Goal: Information Seeking & Learning: Learn about a topic

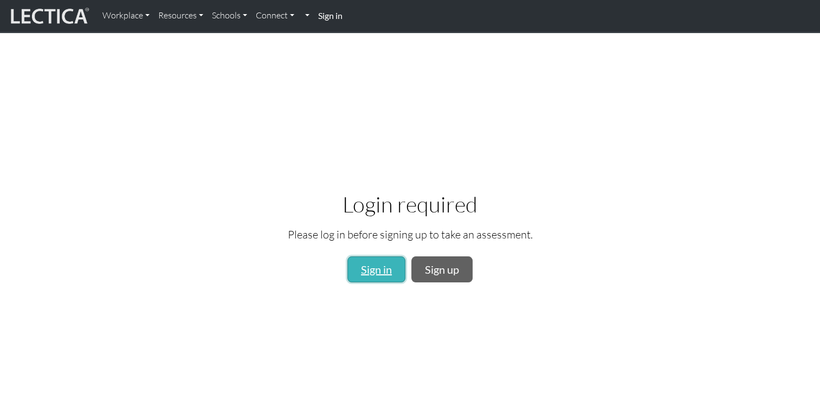
drag, startPoint x: 0, startPoint y: 0, endPoint x: 369, endPoint y: 270, distance: 457.3
click at [369, 270] on link "Sign in" at bounding box center [376, 269] width 58 height 26
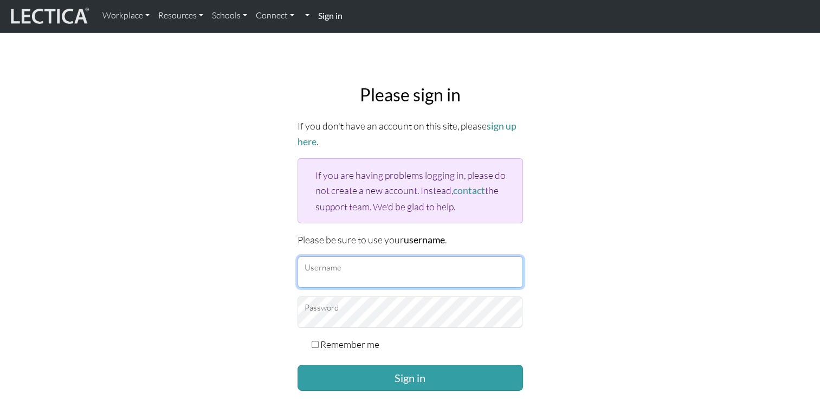
type input "rs.felice@outlook.jp"
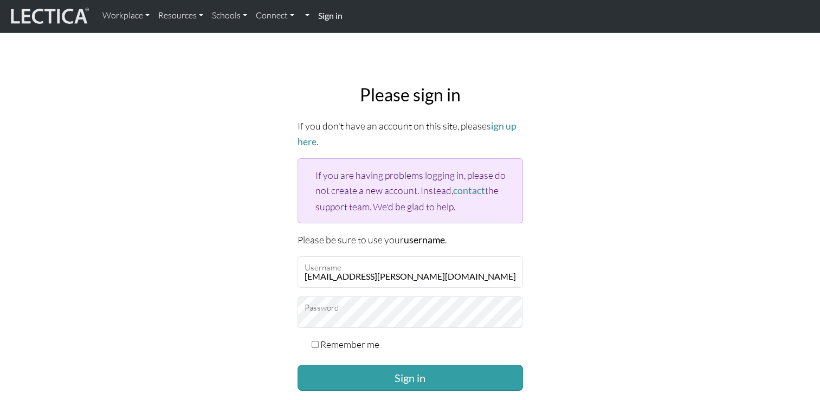
click at [327, 337] on label "Remember me" at bounding box center [349, 343] width 59 height 15
click at [319, 341] on input "Remember me" at bounding box center [314, 344] width 7 height 7
checkbox input "true"
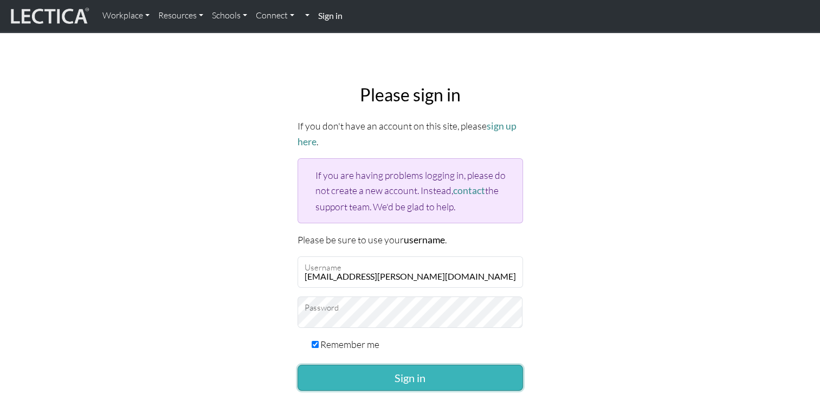
click at [377, 369] on button "Sign in" at bounding box center [409, 378] width 225 height 26
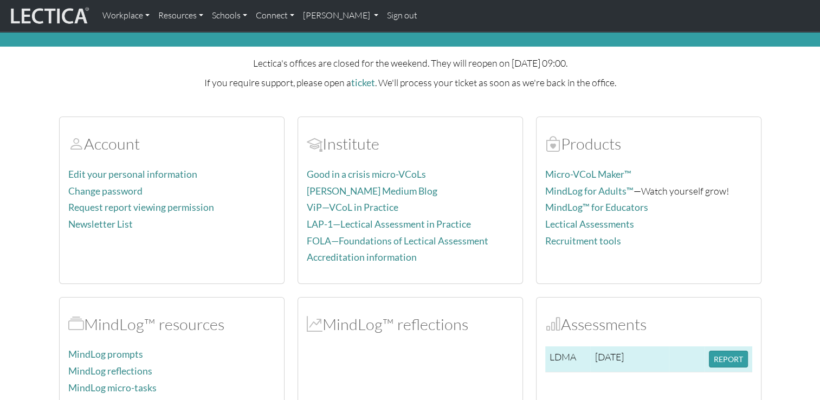
scroll to position [54, 0]
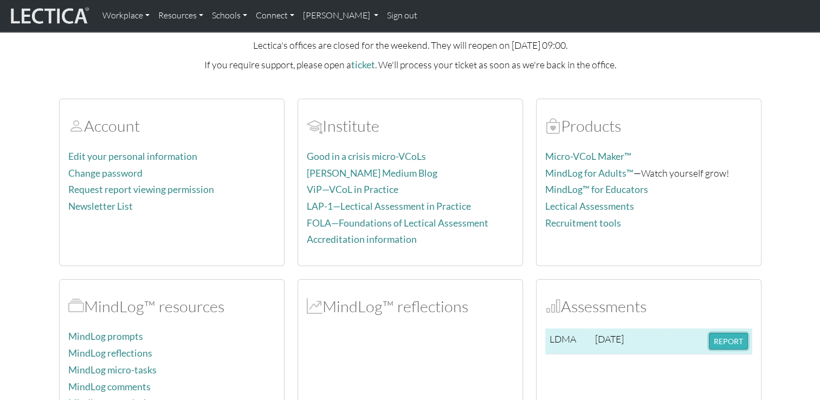
click at [731, 334] on button "REPORT" at bounding box center [728, 341] width 39 height 17
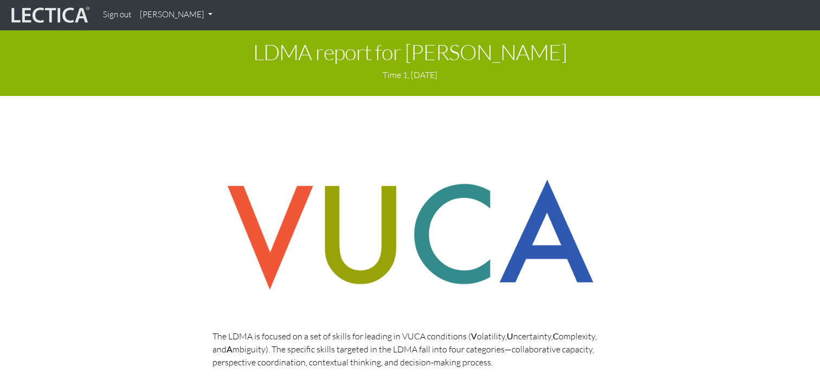
click at [405, 189] on img at bounding box center [409, 235] width 395 height 138
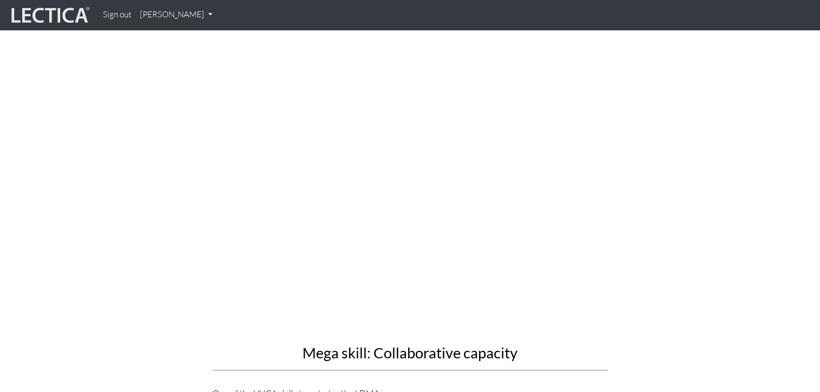
scroll to position [650, 0]
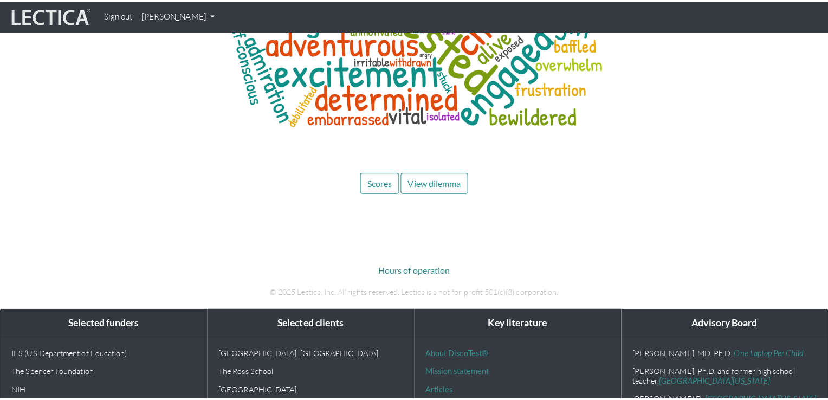
scroll to position [5126, 0]
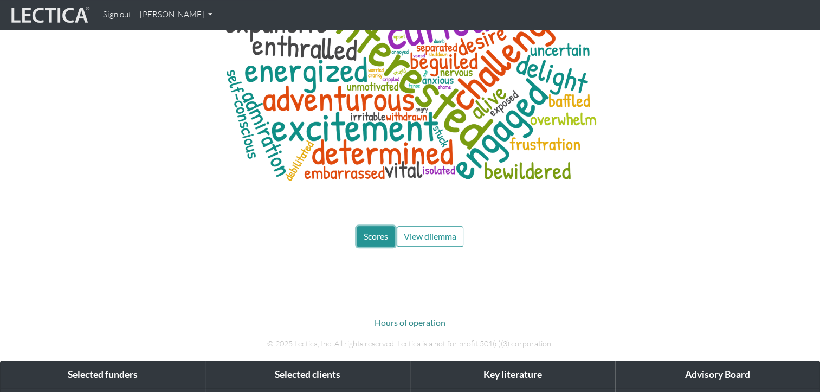
click at [374, 226] on button "Scores" at bounding box center [375, 236] width 38 height 21
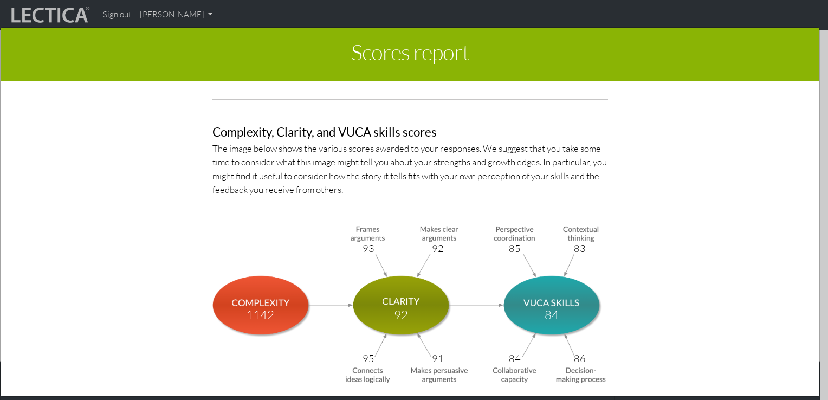
scroll to position [3683, 0]
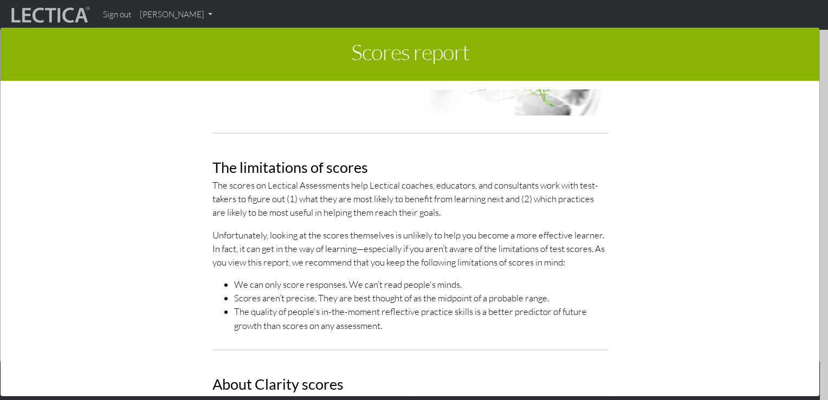
scroll to position [163, 0]
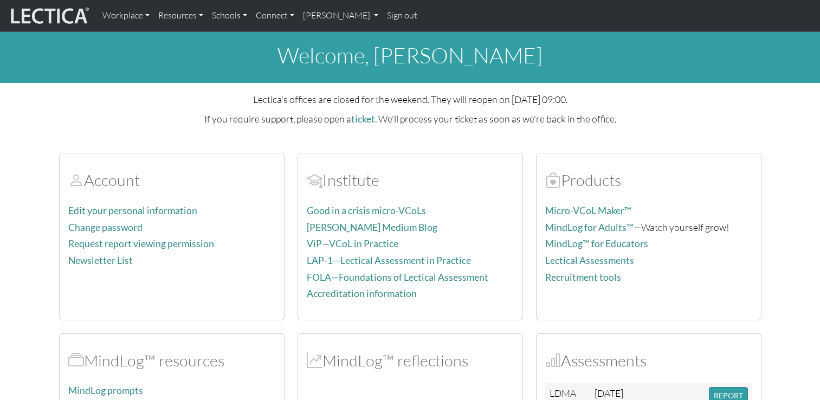
scroll to position [54, 0]
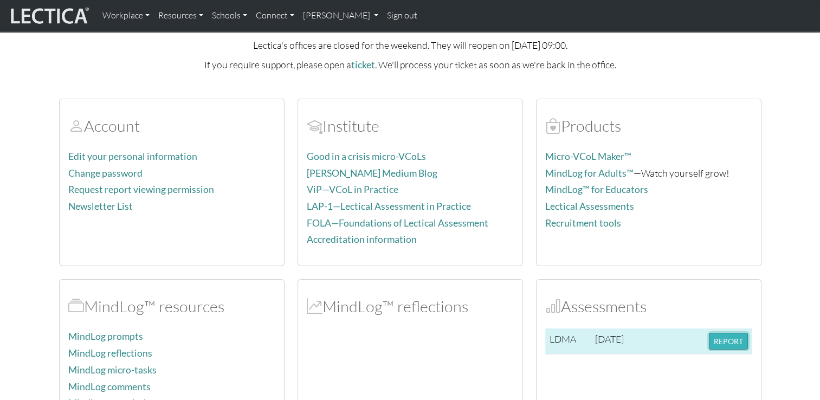
drag, startPoint x: 0, startPoint y: 0, endPoint x: 714, endPoint y: 343, distance: 792.2
click at [714, 343] on button "REPORT" at bounding box center [728, 341] width 39 height 17
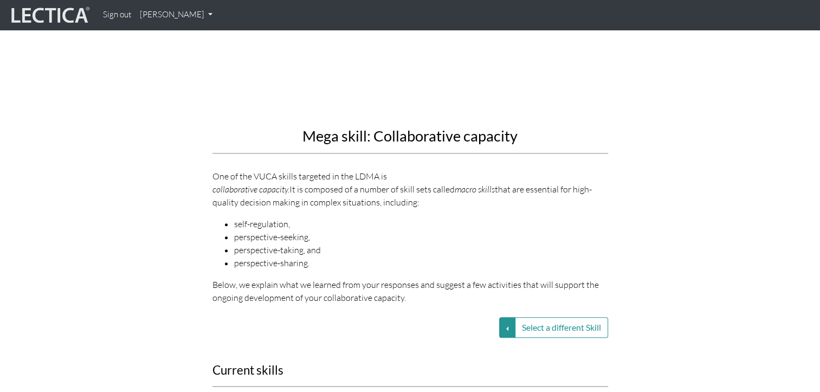
scroll to position [1192, 0]
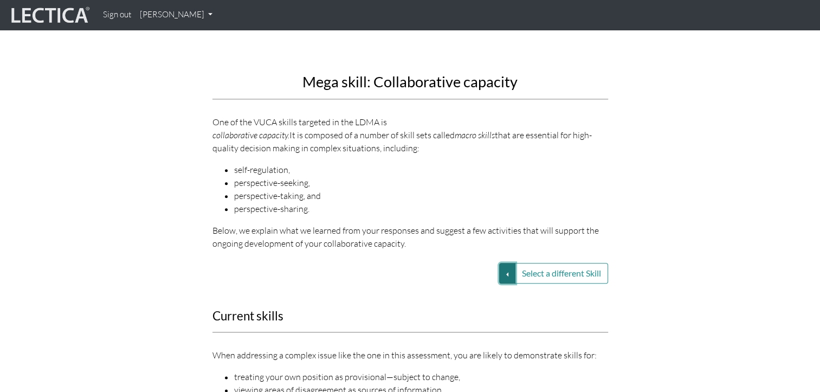
click at [499, 263] on button "Select a different Skill" at bounding box center [507, 273] width 16 height 21
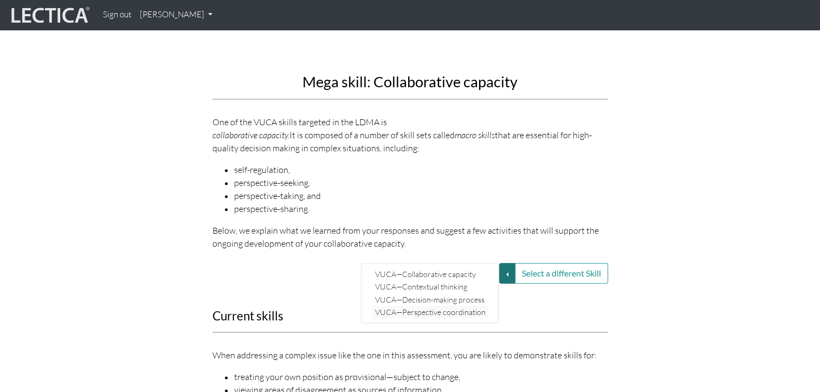
click at [443, 306] on link "VUCA—Perspective coordination" at bounding box center [430, 312] width 116 height 12
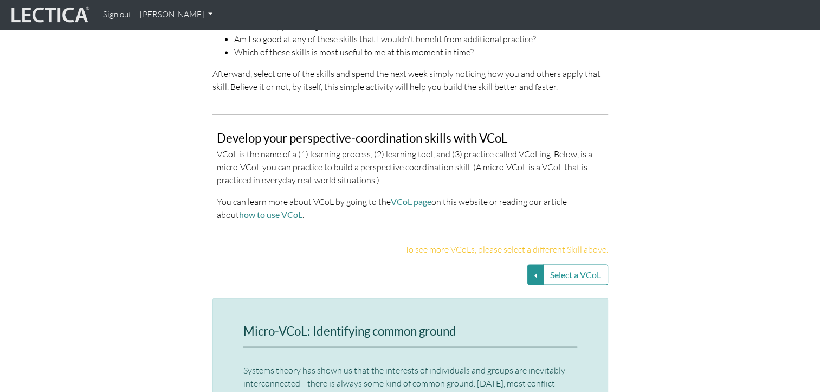
scroll to position [2221, 0]
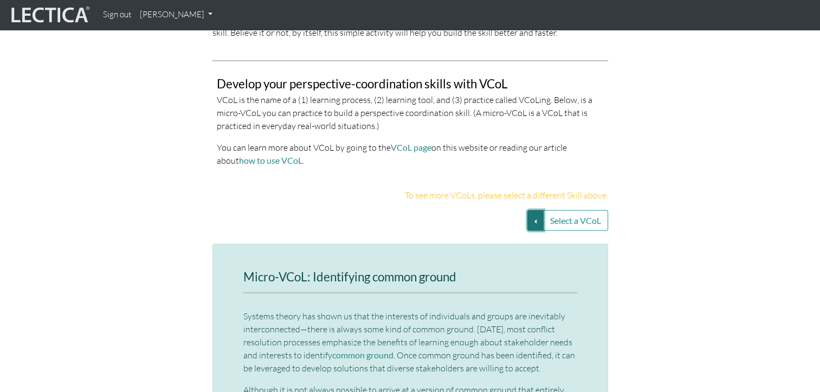
click at [537, 210] on button "Select a VCoL" at bounding box center [535, 220] width 16 height 21
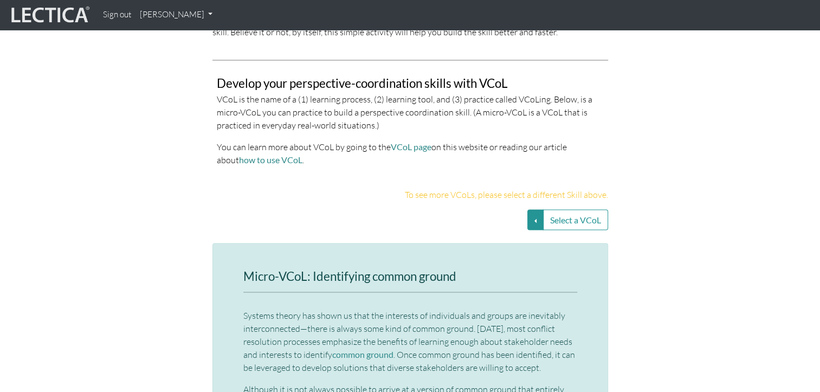
scroll to position [2275, 0]
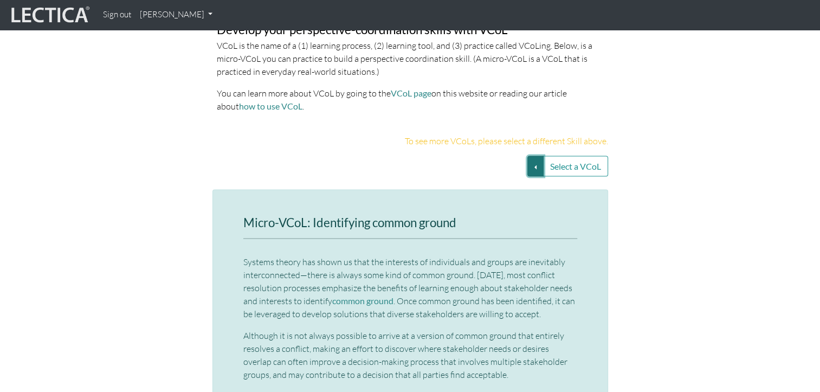
click at [534, 156] on button "Select a VCoL" at bounding box center [535, 166] width 16 height 21
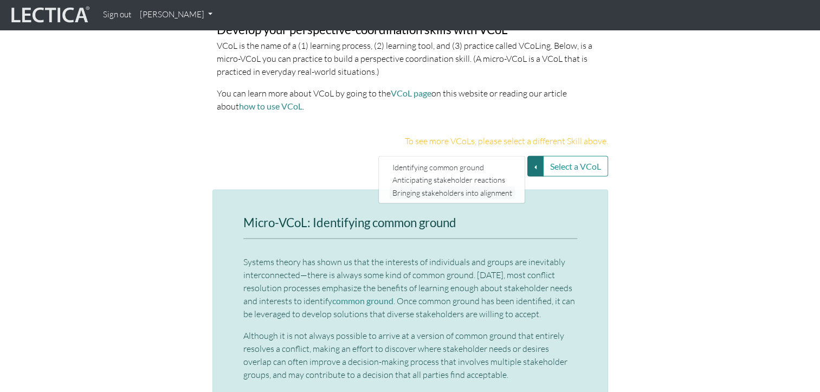
click at [481, 186] on link "Bringing stakeholders into alignment" at bounding box center [451, 192] width 125 height 12
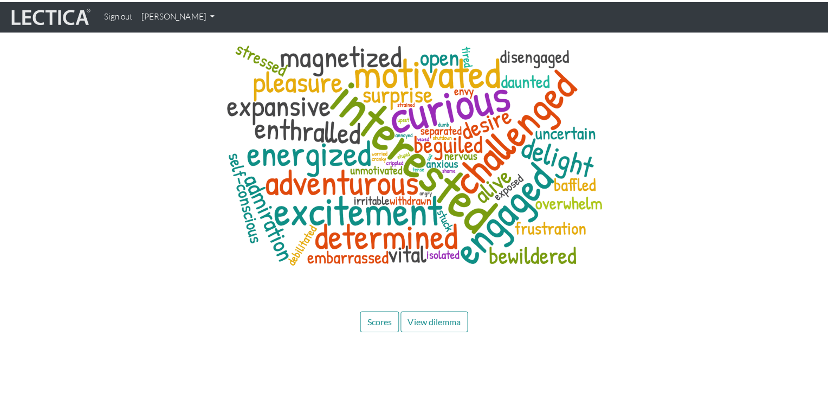
scroll to position [4279, 0]
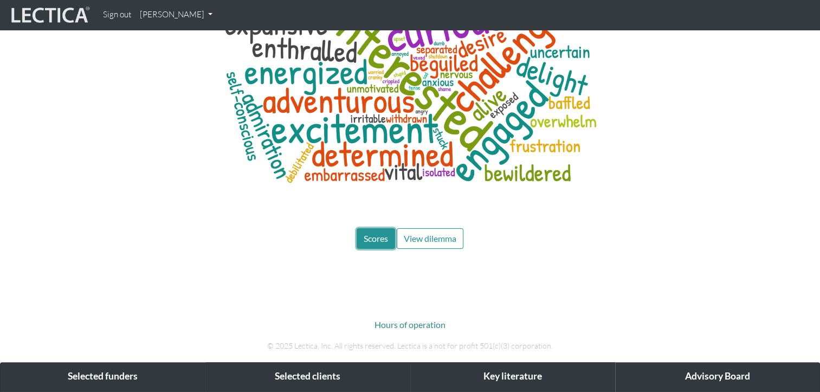
click at [379, 228] on button "Scores" at bounding box center [375, 238] width 38 height 21
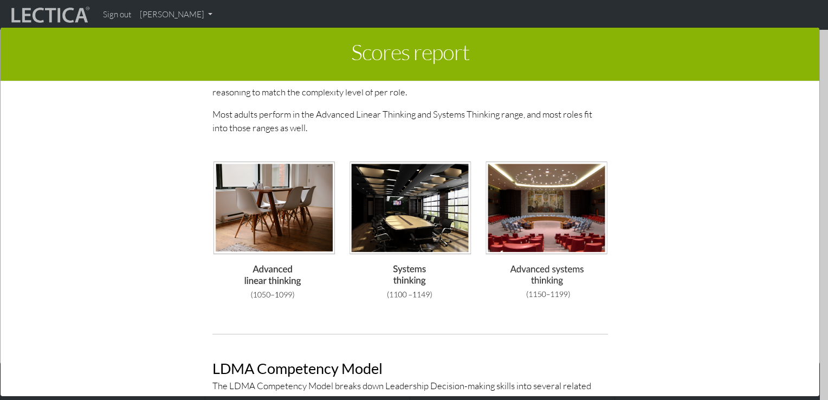
scroll to position [3088, 0]
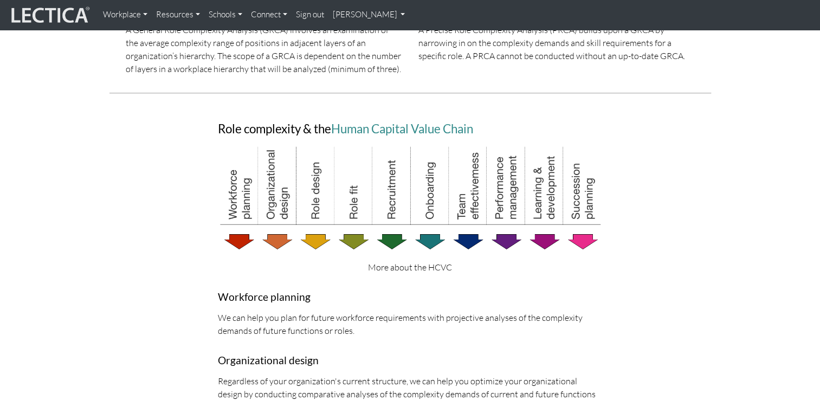
scroll to position [542, 0]
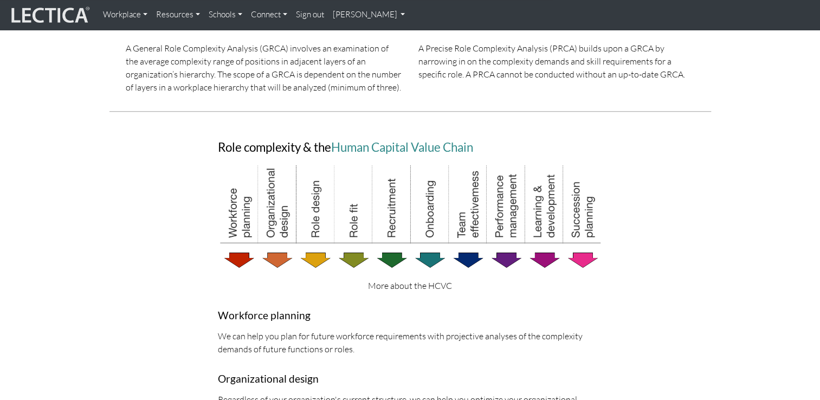
click at [583, 251] on img at bounding box center [410, 216] width 385 height 107
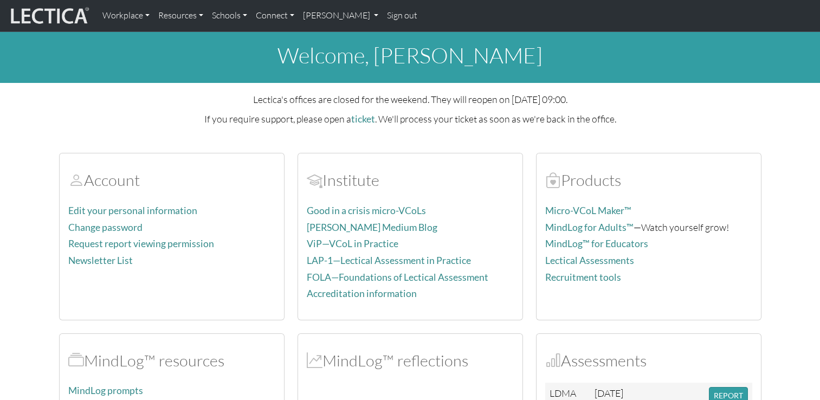
scroll to position [54, 0]
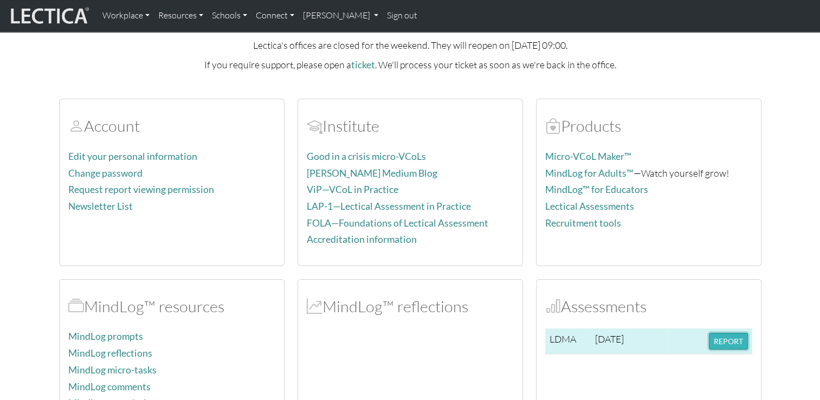
click at [737, 343] on button "REPORT" at bounding box center [728, 341] width 39 height 17
click at [722, 346] on button "REPORT" at bounding box center [728, 341] width 39 height 17
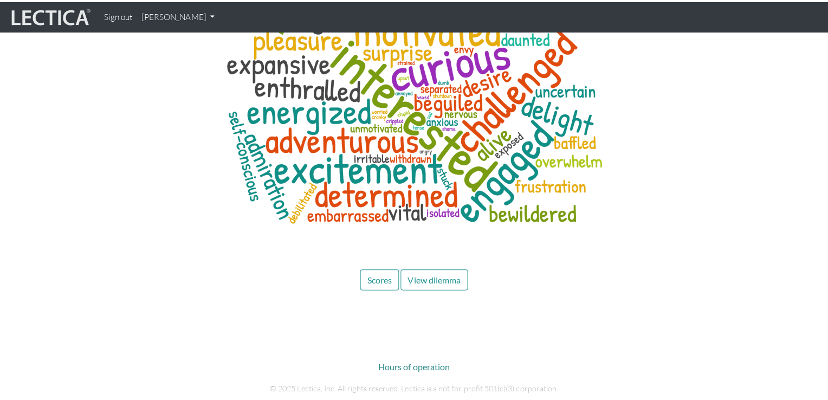
scroll to position [5092, 0]
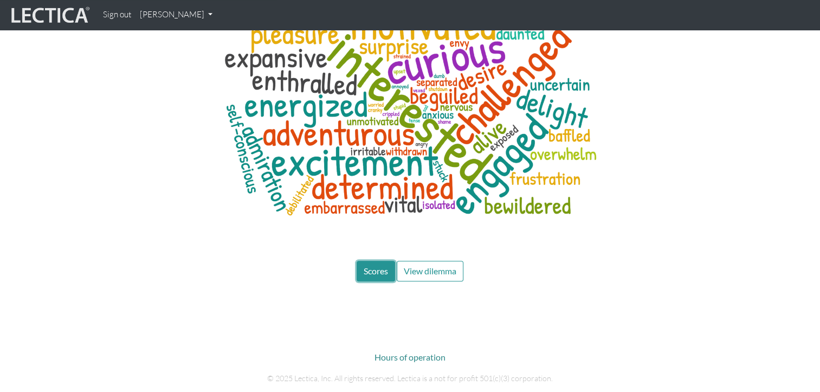
click at [365, 265] on span "Scores" at bounding box center [375, 270] width 24 height 10
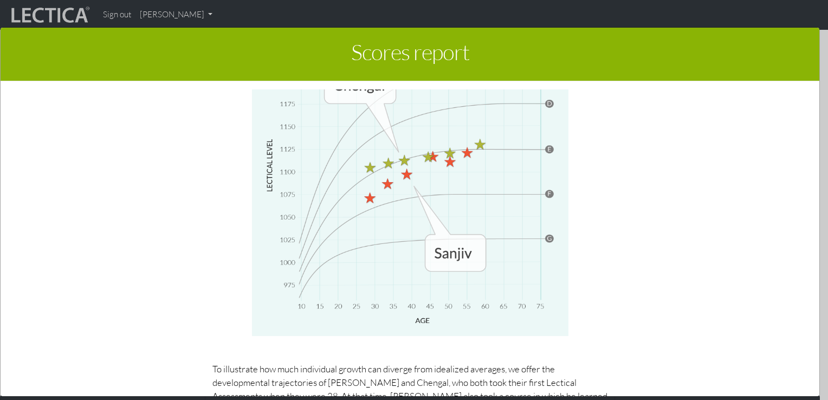
scroll to position [4918, 0]
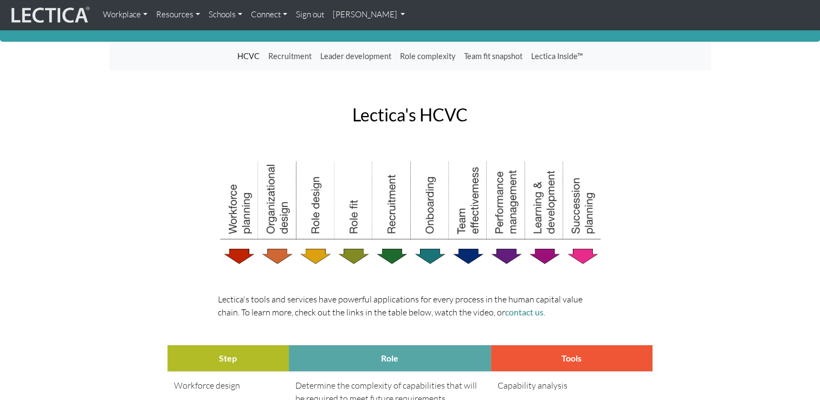
scroll to position [108, 0]
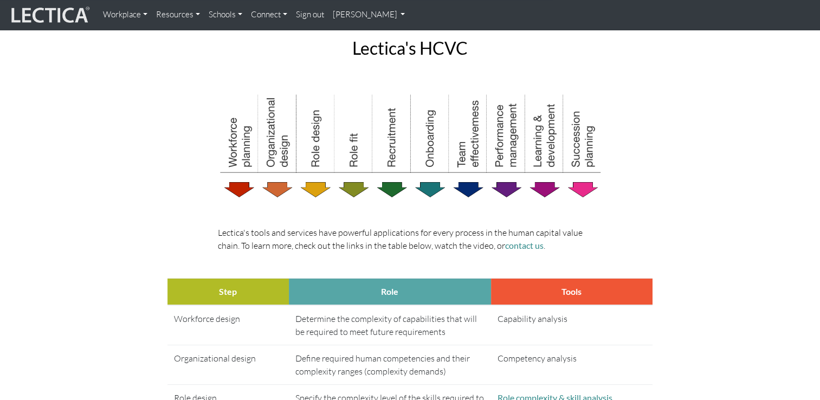
click at [395, 181] on img at bounding box center [410, 146] width 385 height 107
click at [394, 187] on img at bounding box center [410, 146] width 385 height 107
click at [397, 118] on img at bounding box center [410, 146] width 385 height 107
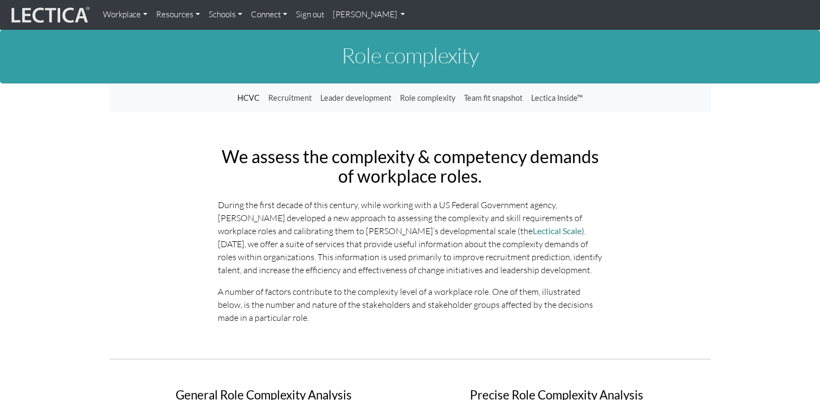
scroll to position [542, 0]
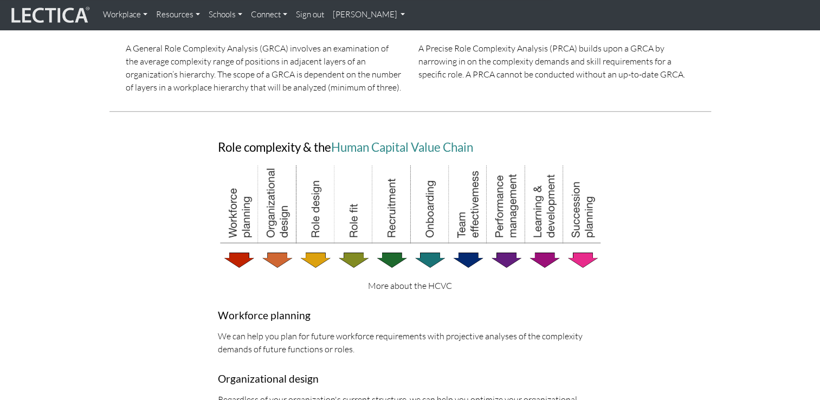
drag, startPoint x: 0, startPoint y: 0, endPoint x: 390, endPoint y: 248, distance: 462.2
click at [390, 248] on img at bounding box center [410, 216] width 385 height 107
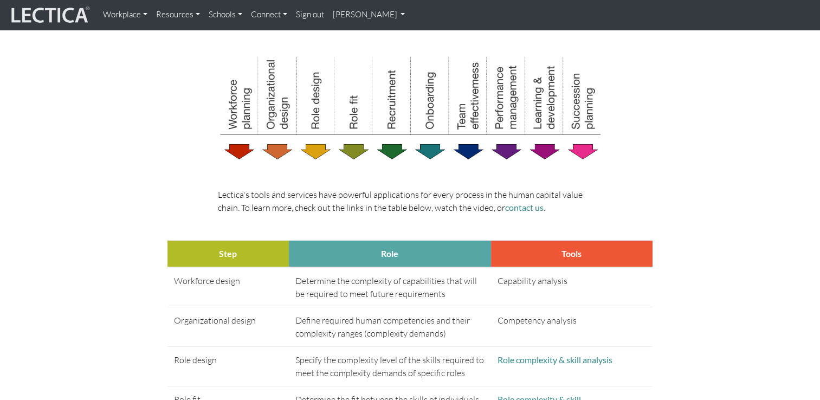
scroll to position [163, 0]
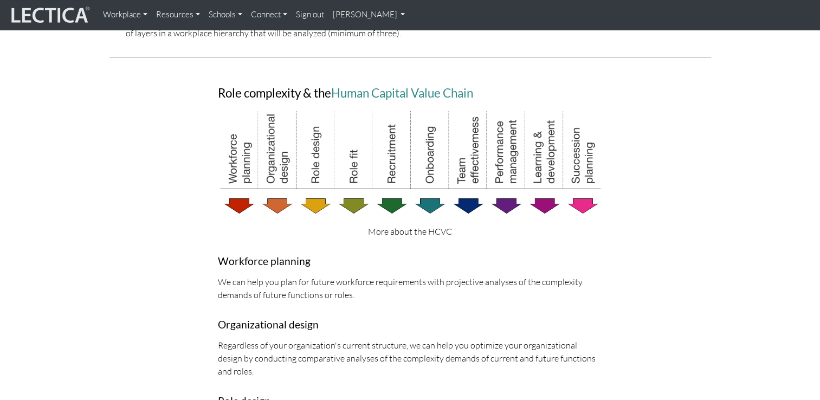
scroll to position [650, 0]
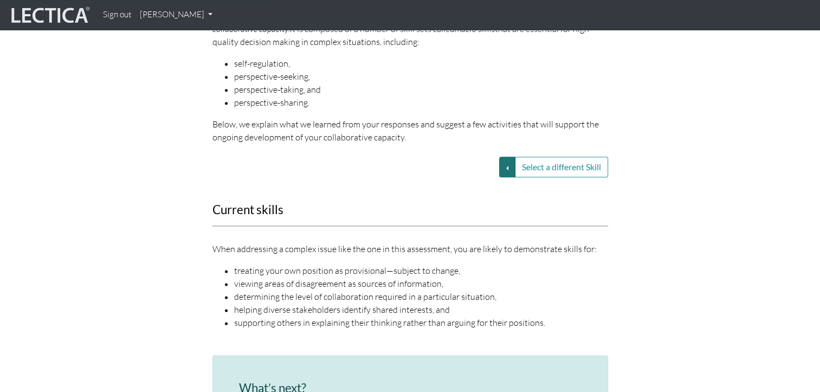
scroll to position [1300, 0]
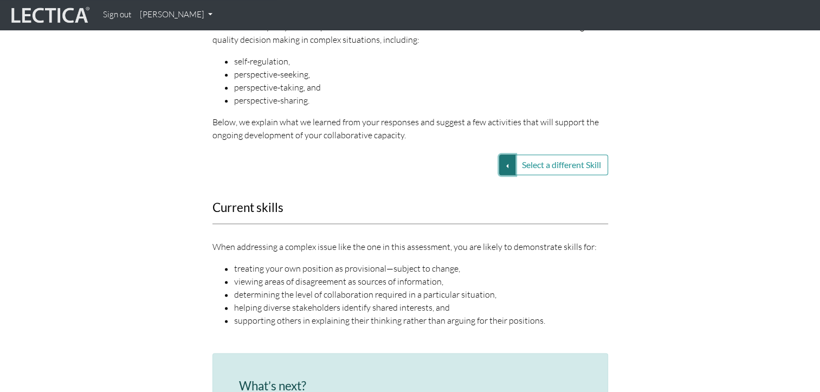
click at [499, 154] on button "Select a different Skill" at bounding box center [507, 164] width 16 height 21
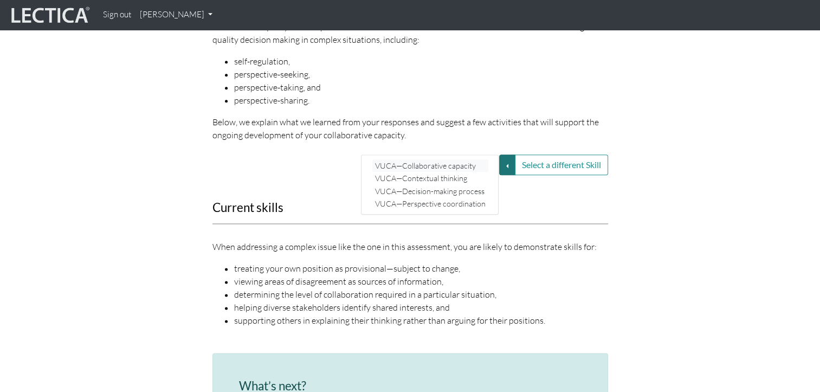
click at [464, 159] on link "VUCA—Collaborative capacity" at bounding box center [430, 165] width 116 height 12
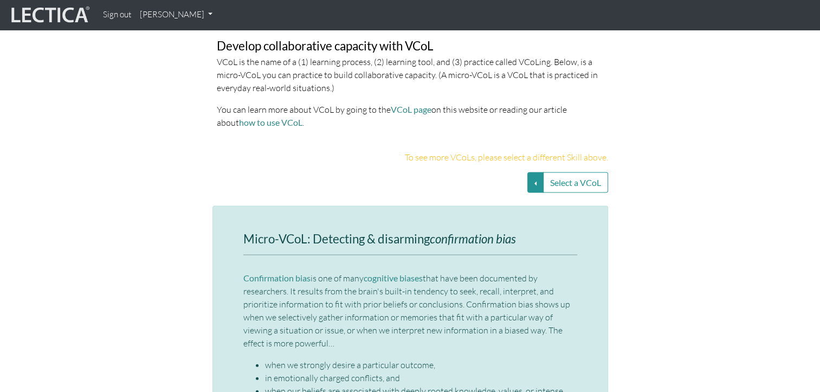
scroll to position [2221, 0]
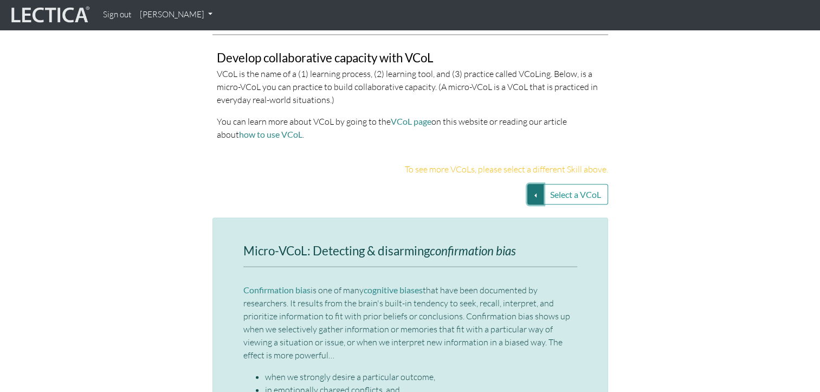
click at [536, 184] on button "Select a VCoL" at bounding box center [535, 194] width 16 height 21
click at [540, 184] on button "Select a VCoL" at bounding box center [535, 194] width 16 height 21
click at [538, 184] on button "Select a VCoL" at bounding box center [535, 194] width 16 height 21
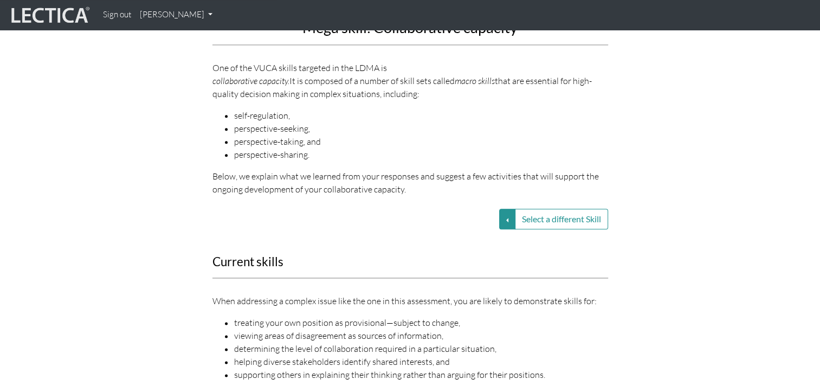
scroll to position [1246, 0]
click at [505, 209] on button "Select a different Skill" at bounding box center [507, 219] width 16 height 21
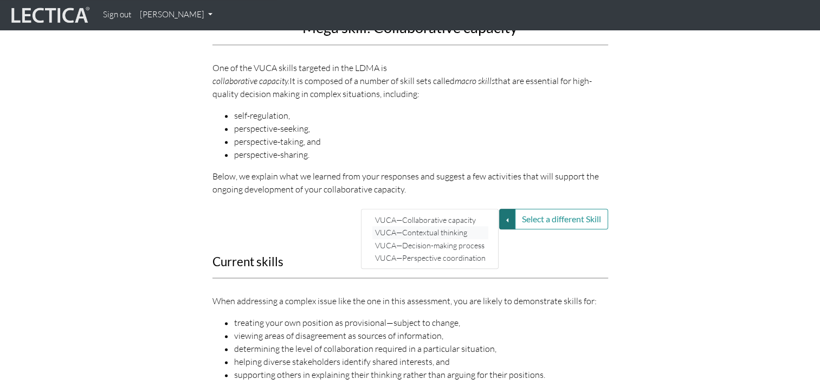
click at [471, 226] on link "VUCA—Contextual thinking" at bounding box center [430, 232] width 116 height 12
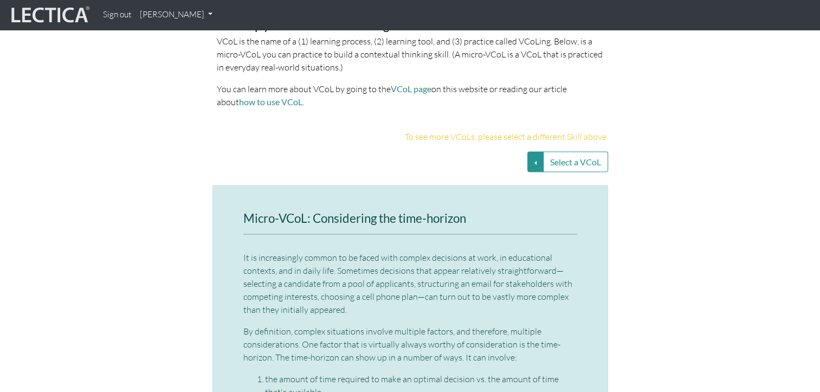
scroll to position [2329, 0]
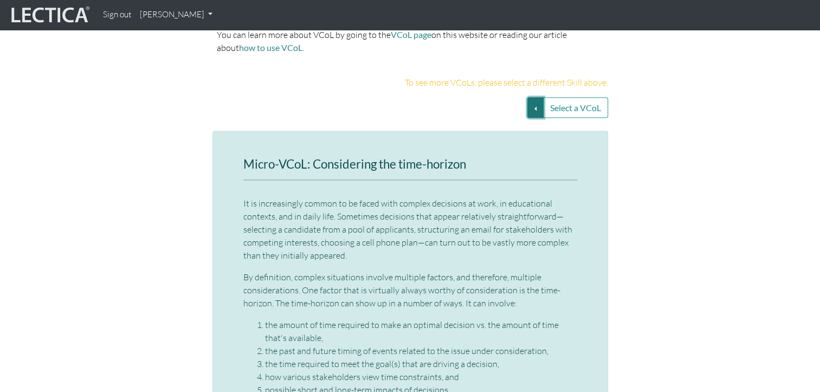
click at [533, 98] on button "Select a VCoL" at bounding box center [535, 108] width 16 height 21
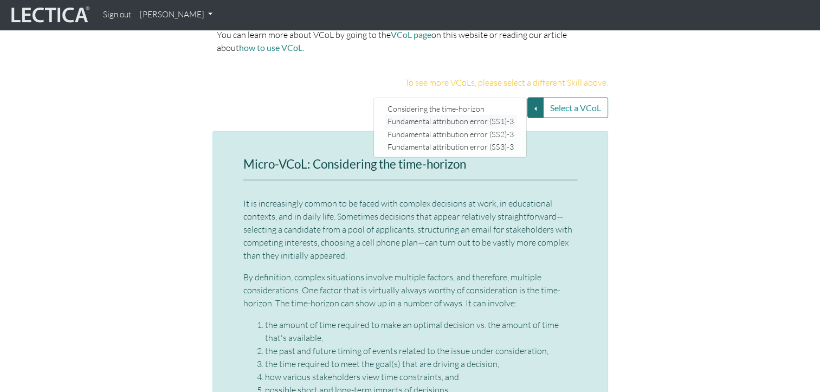
click at [510, 115] on link "Fundamental attribution error (SS1)-3" at bounding box center [451, 121] width 132 height 12
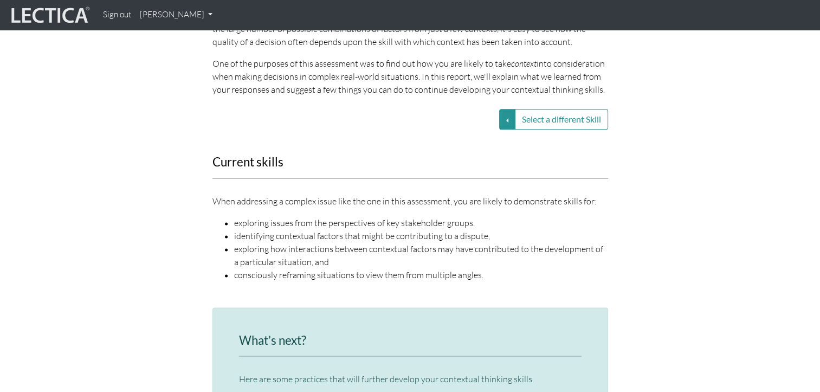
scroll to position [1354, 0]
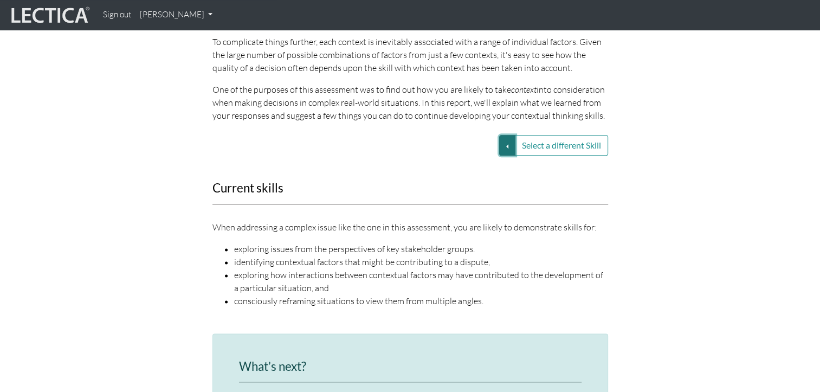
click at [504, 137] on button "Select a different Skill" at bounding box center [507, 145] width 16 height 21
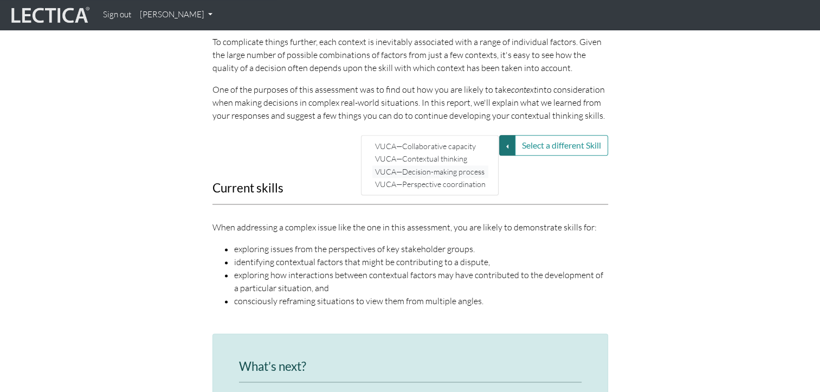
click at [479, 165] on link "VUCA—Decision-making process" at bounding box center [430, 171] width 116 height 12
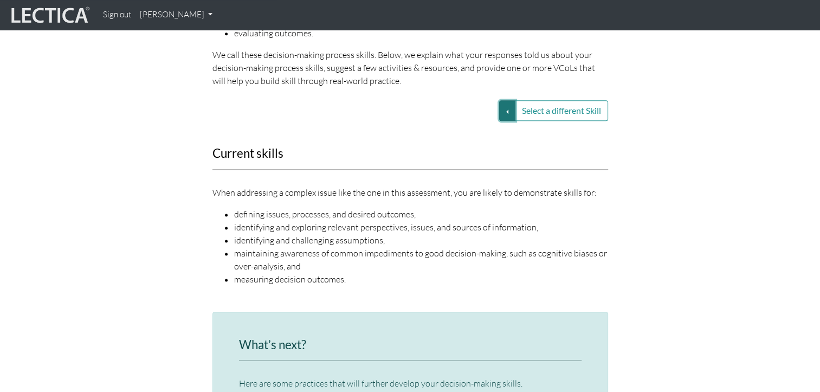
click at [501, 100] on button "Select a different Skill" at bounding box center [507, 110] width 16 height 21
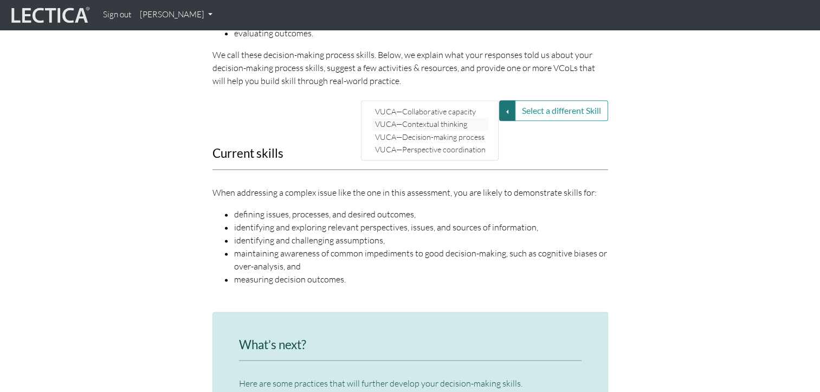
click at [459, 118] on link "VUCA—Contextual thinking" at bounding box center [430, 124] width 116 height 12
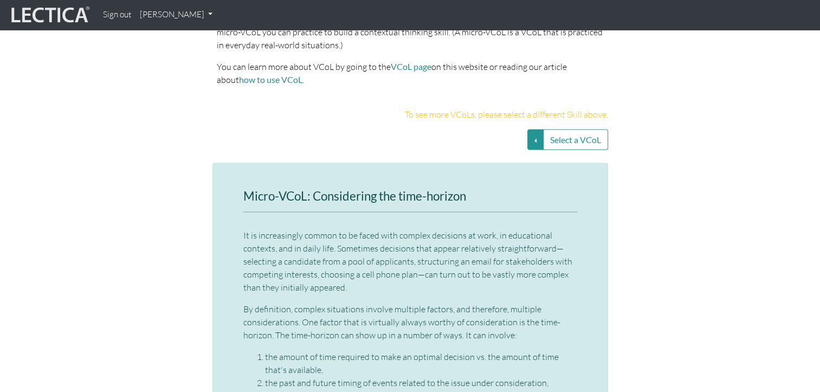
scroll to position [2221, 0]
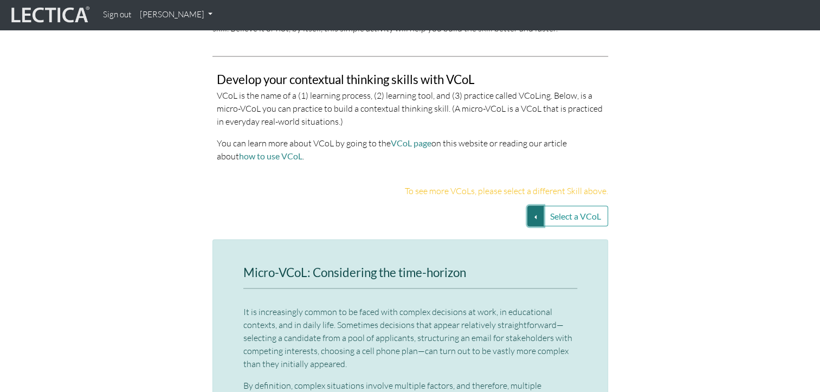
click at [528, 206] on button "Select a VCoL" at bounding box center [535, 216] width 16 height 21
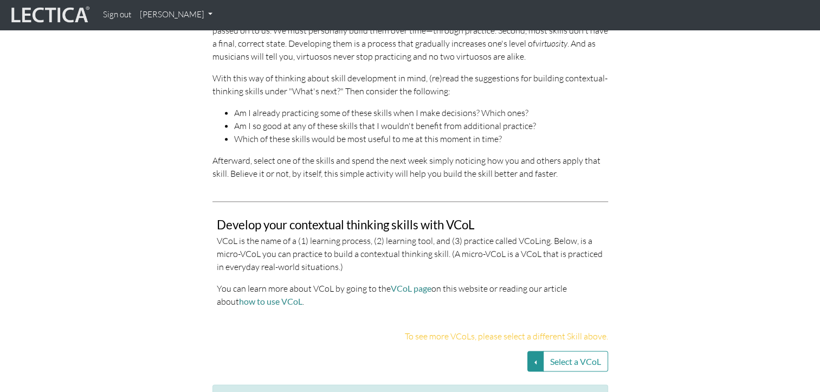
scroll to position [2058, 0]
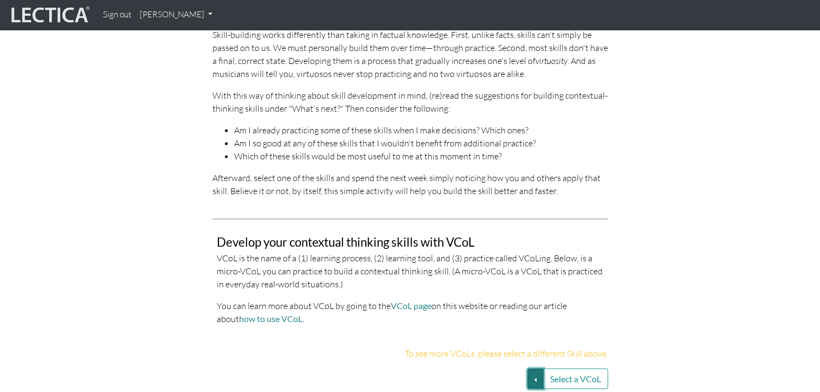
click at [535, 368] on button "Select a VCoL" at bounding box center [535, 378] width 16 height 21
click at [655, 300] on div "Develop your contextual thinking skills with VCoL VCoL is the name of a (1) lea…" at bounding box center [410, 276] width 618 height 115
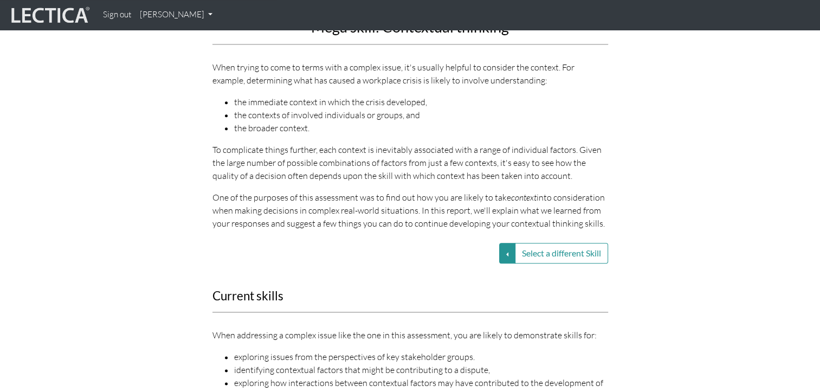
scroll to position [1246, 0]
click at [504, 243] on button "Select a different Skill" at bounding box center [507, 253] width 16 height 21
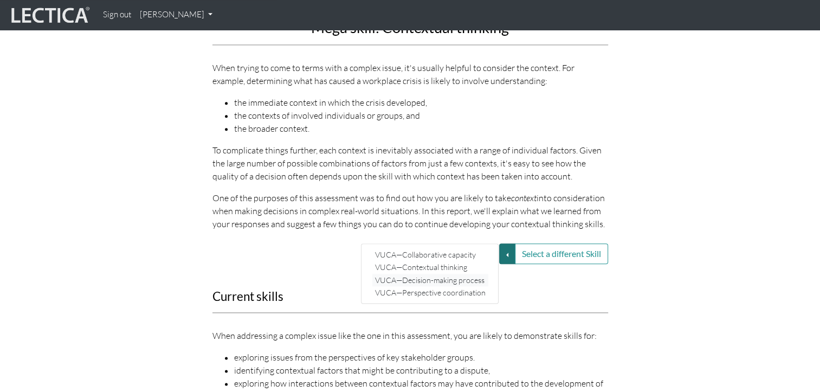
click at [454, 274] on link "VUCA—Decision-making process" at bounding box center [430, 280] width 116 height 12
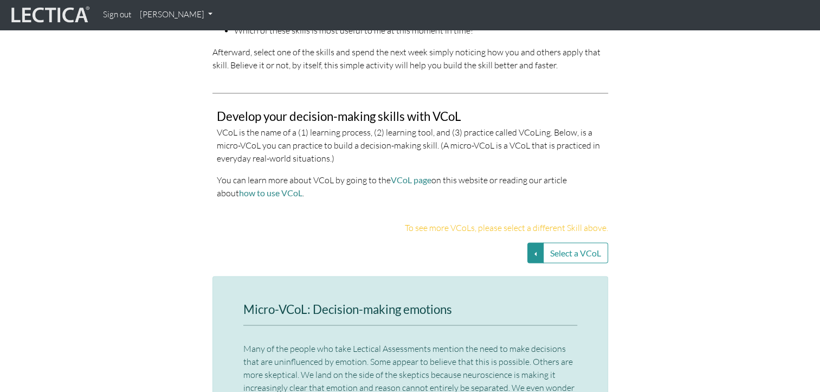
scroll to position [2167, 0]
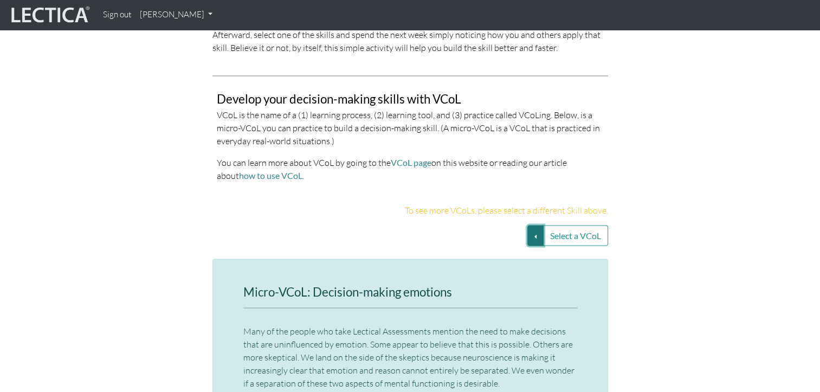
click at [529, 225] on button "Select a VCoL" at bounding box center [535, 235] width 16 height 21
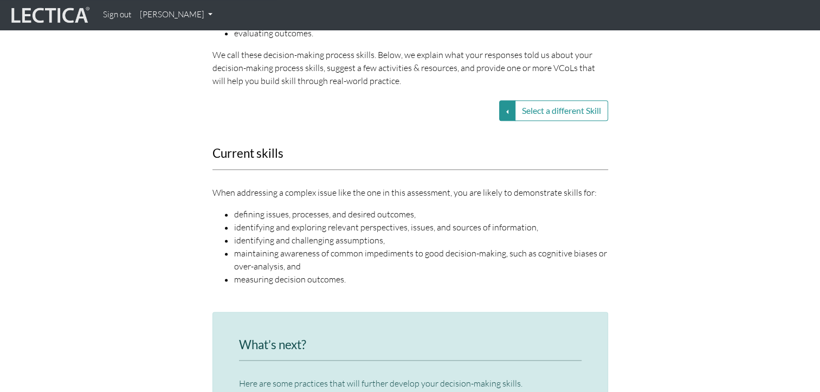
scroll to position [1246, 0]
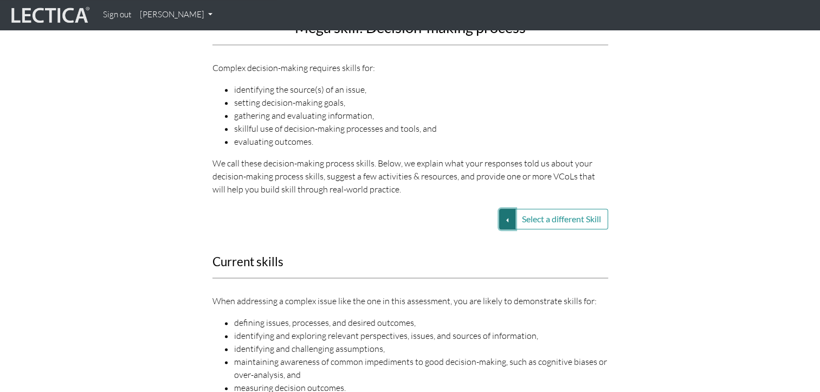
click at [503, 209] on button "Select a different Skill" at bounding box center [507, 219] width 16 height 21
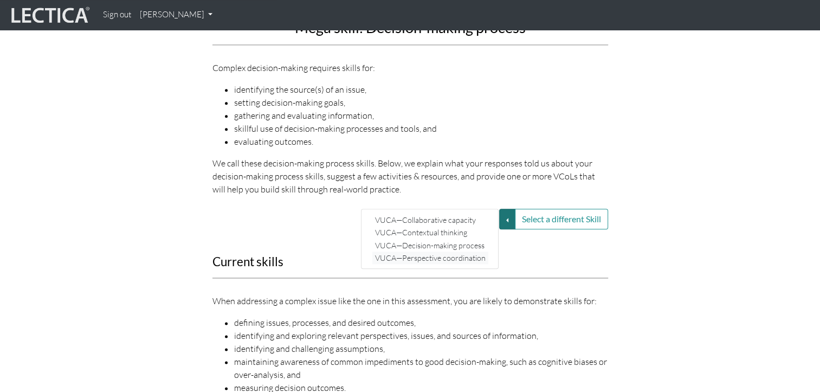
click at [464, 251] on link "VUCA—Perspective coordination" at bounding box center [430, 257] width 116 height 12
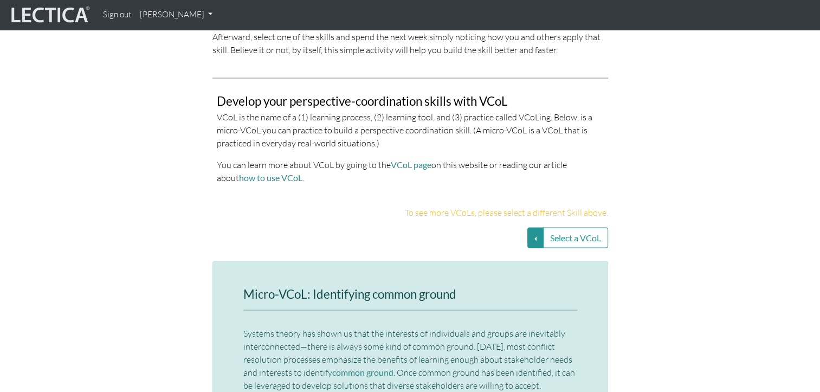
scroll to position [2221, 0]
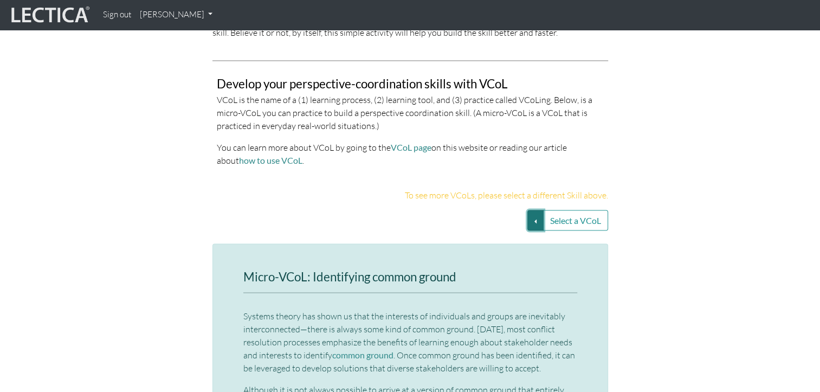
click at [530, 210] on button "Select a VCoL" at bounding box center [535, 220] width 16 height 21
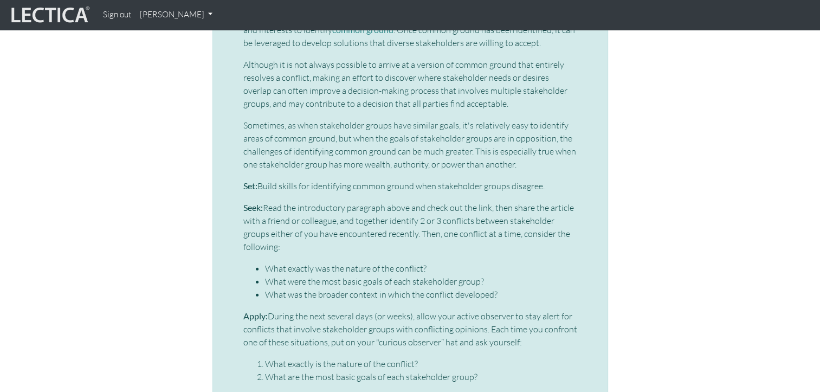
scroll to position [2600, 0]
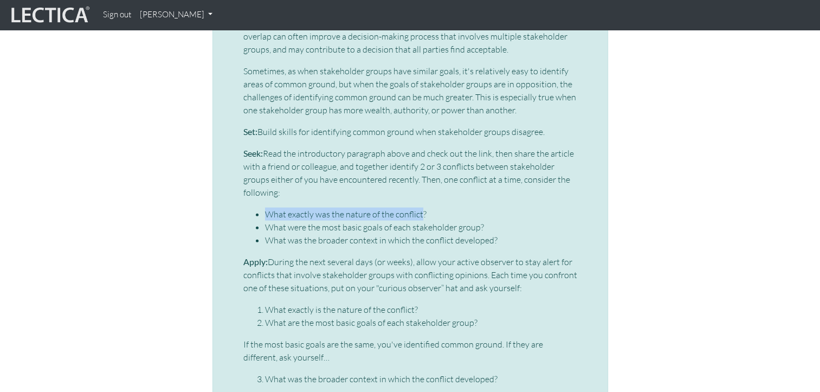
drag, startPoint x: 264, startPoint y: 174, endPoint x: 422, endPoint y: 170, distance: 158.2
click at [422, 207] on ul "What exactly was the nature of the conflict? What were the most basic goals of …" at bounding box center [410, 226] width 334 height 39
click at [466, 207] on li "What exactly was the nature of the conflict?" at bounding box center [421, 213] width 312 height 13
drag, startPoint x: 420, startPoint y: 172, endPoint x: 393, endPoint y: 171, distance: 26.6
click at [393, 207] on li "What exactly was the nature of the conflict?" at bounding box center [421, 213] width 312 height 13
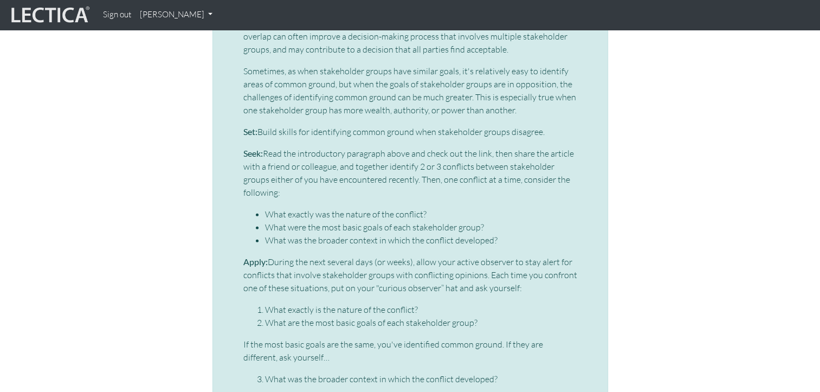
click at [627, 200] on div "Micro-VCoL: Identifying common ground Systems theory has shown us that the inte…" at bounding box center [410, 251] width 618 height 772
drag, startPoint x: 420, startPoint y: 174, endPoint x: 330, endPoint y: 174, distance: 89.9
click at [330, 207] on li "What exactly was the nature of the conflict?" at bounding box center [421, 213] width 312 height 13
click at [481, 207] on li "What exactly was the nature of the conflict?" at bounding box center [421, 213] width 312 height 13
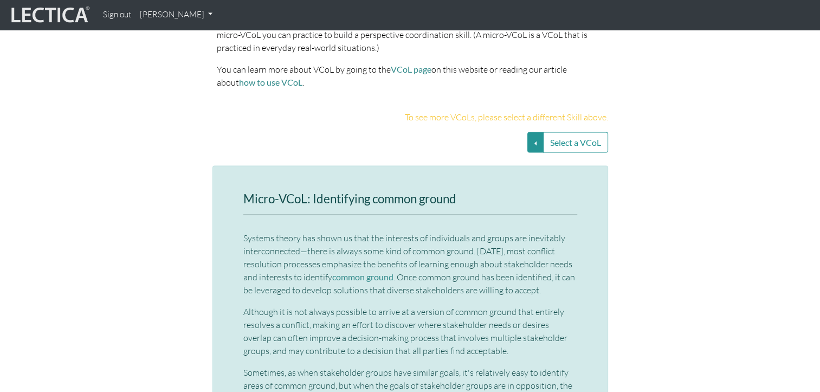
scroll to position [2275, 0]
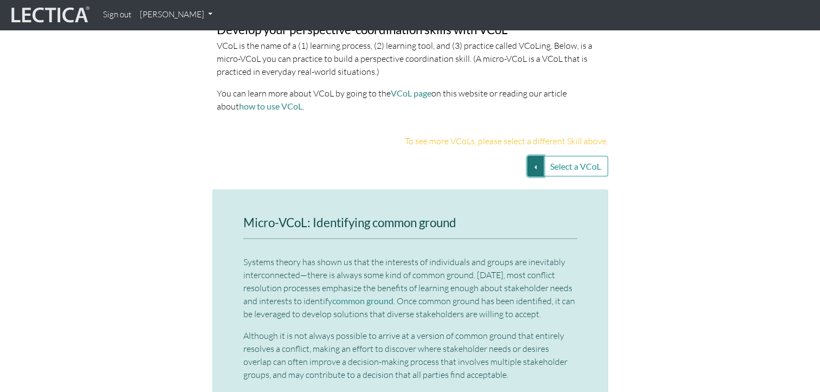
click at [533, 156] on button "Select a VCoL" at bounding box center [535, 166] width 16 height 21
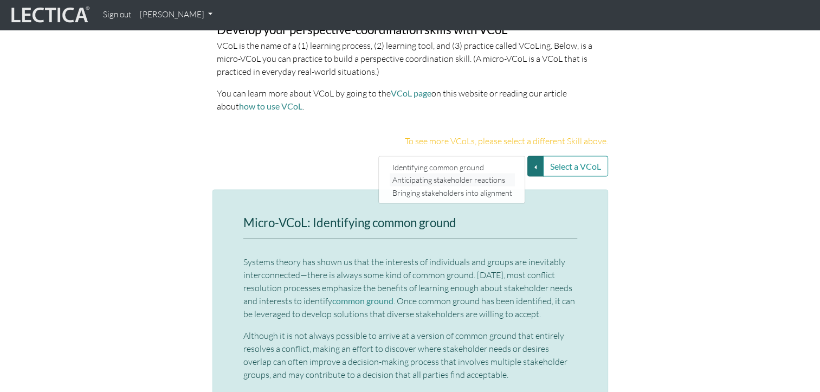
click at [485, 174] on link "Anticipating stakeholder reactions" at bounding box center [451, 180] width 125 height 12
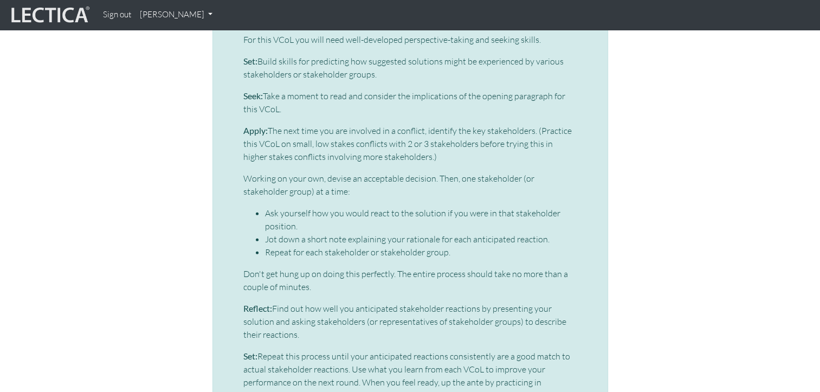
scroll to position [2654, 0]
